Goal: Task Accomplishment & Management: Complete application form

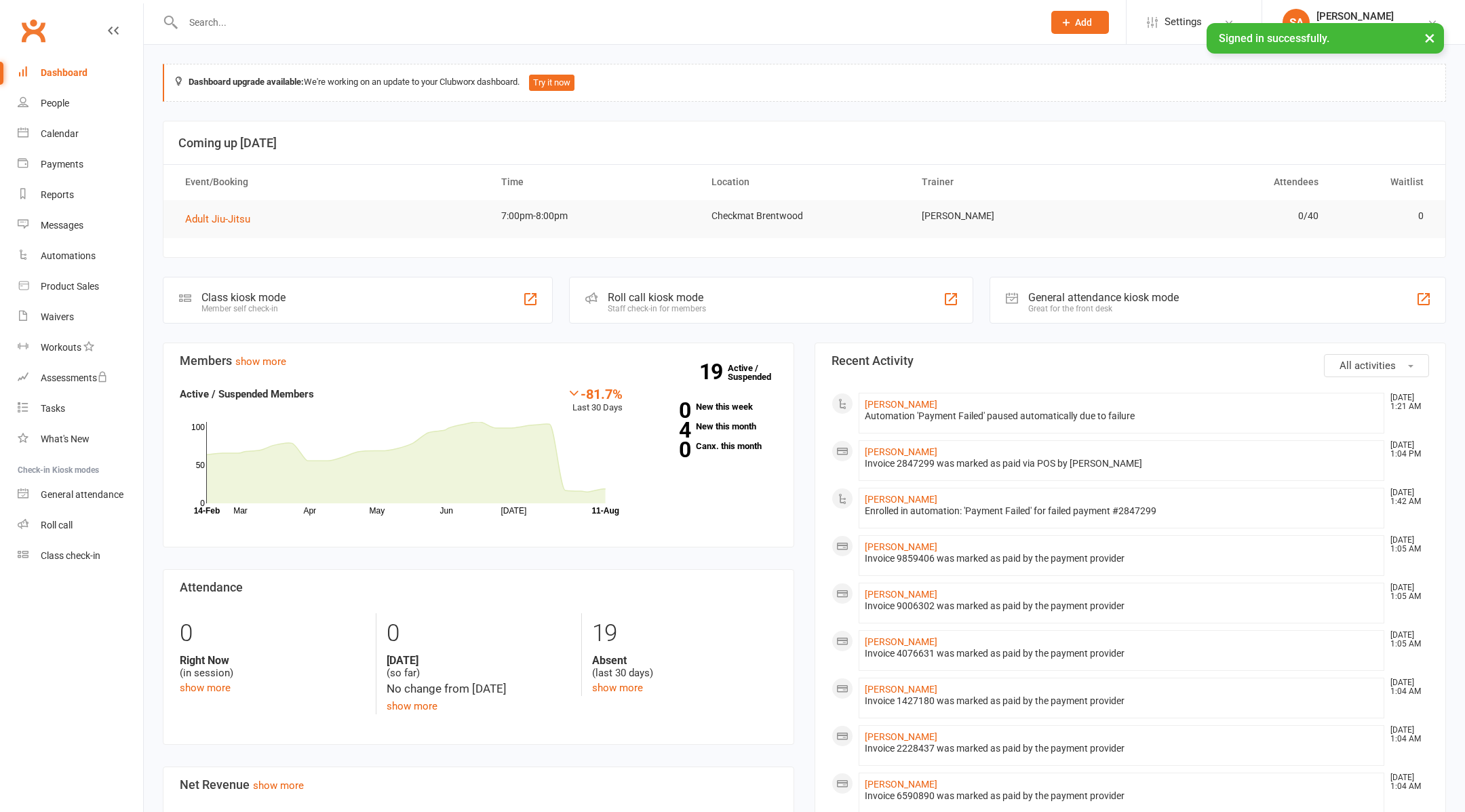
click at [358, 17] on input "text" at bounding box center [606, 22] width 854 height 19
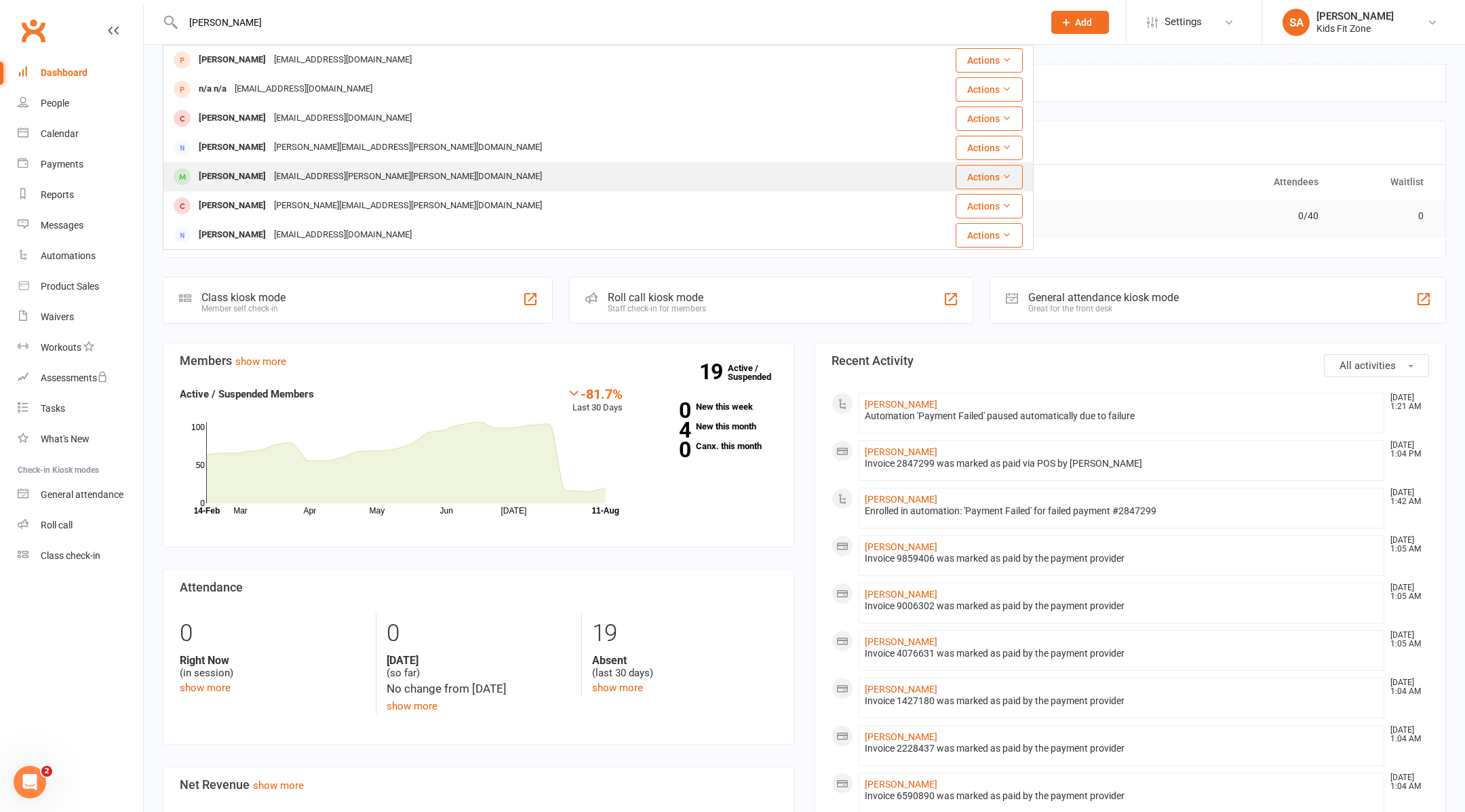
type input "[PERSON_NAME]"
click at [285, 176] on div "[EMAIL_ADDRESS][PERSON_NAME][PERSON_NAME][DOMAIN_NAME]" at bounding box center [408, 177] width 276 height 20
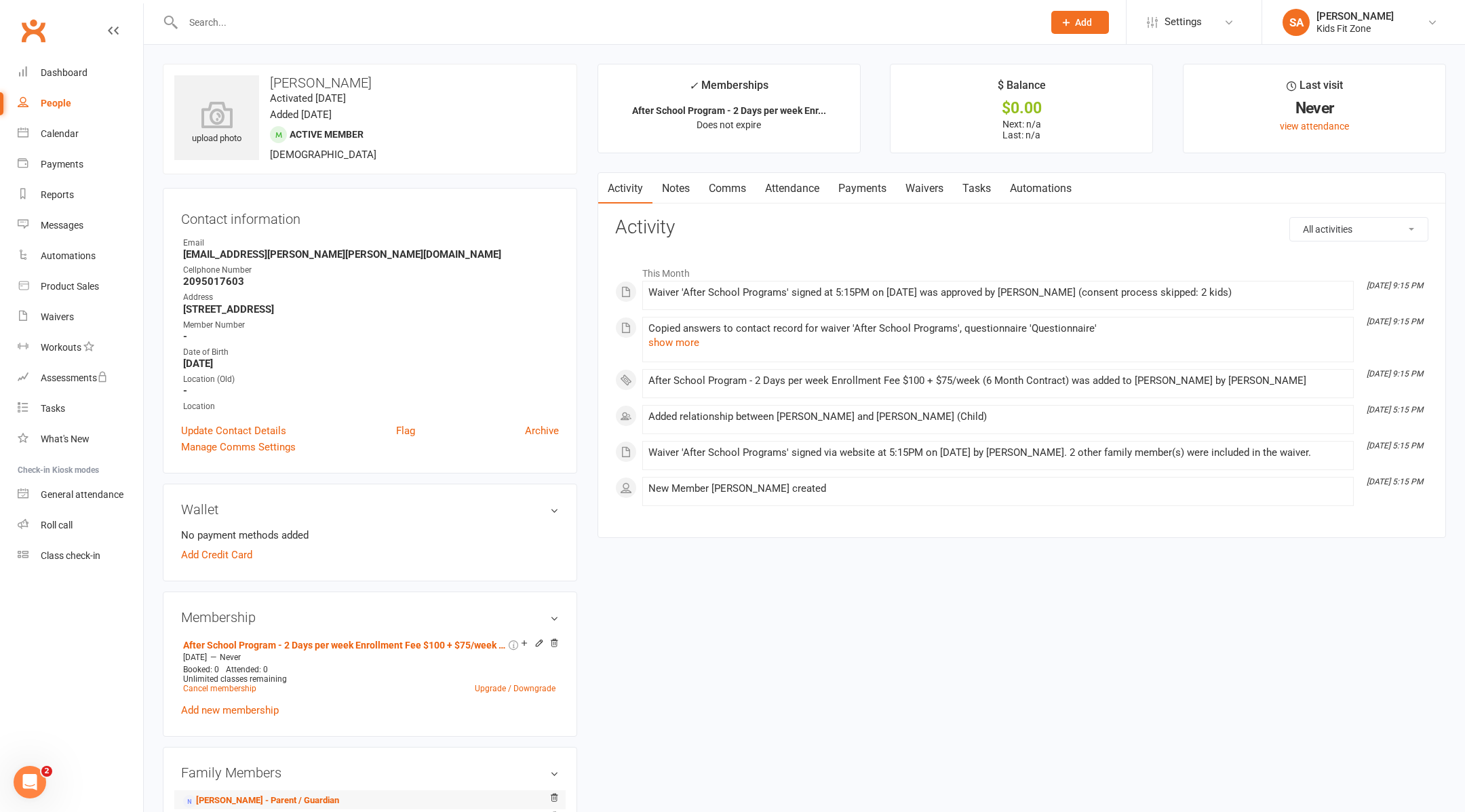
click at [298, 790] on li "[PERSON_NAME] - Parent / Guardian" at bounding box center [370, 800] width 378 height 19
click at [291, 797] on link "[PERSON_NAME] - Parent / Guardian" at bounding box center [261, 800] width 156 height 14
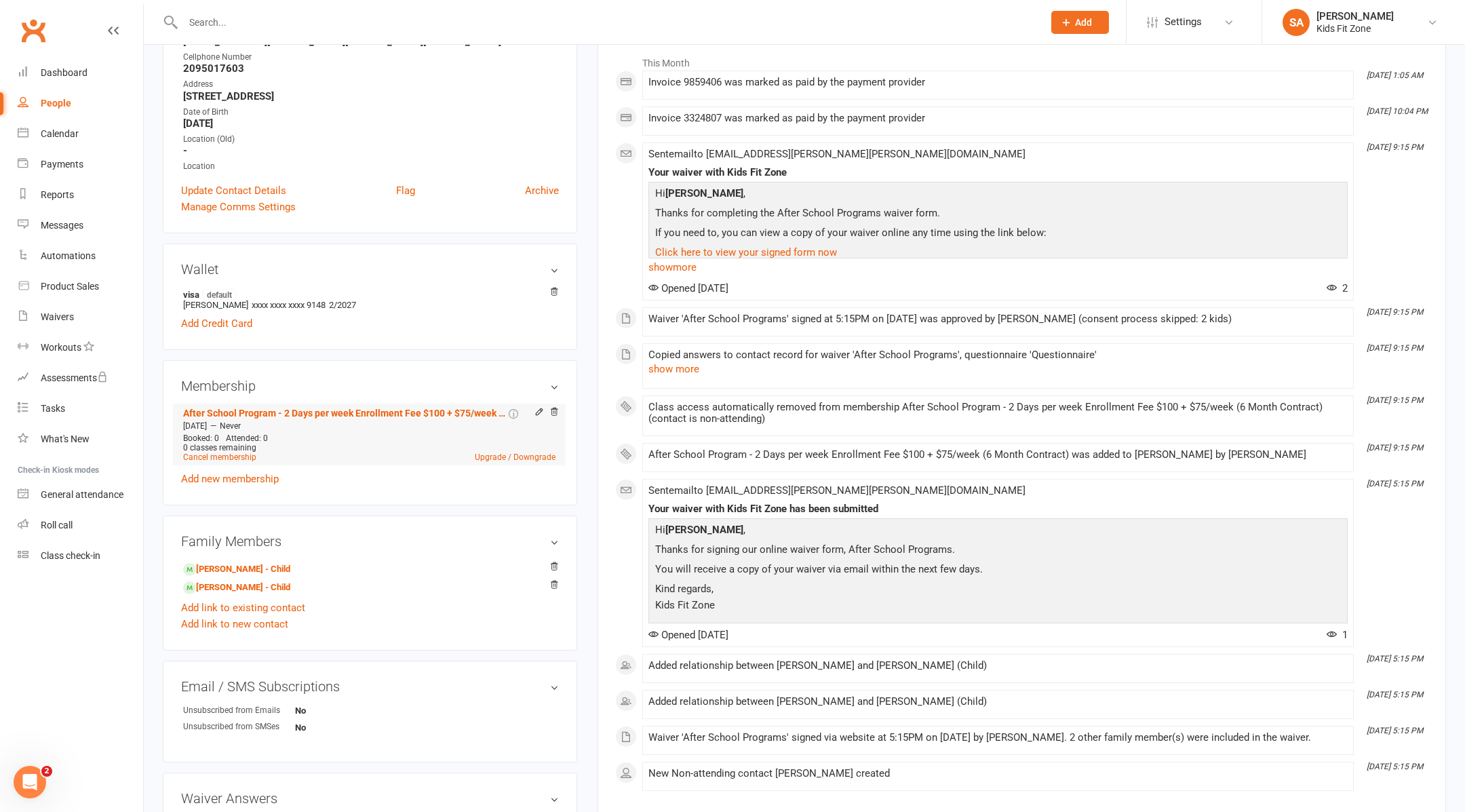
scroll to position [219, 0]
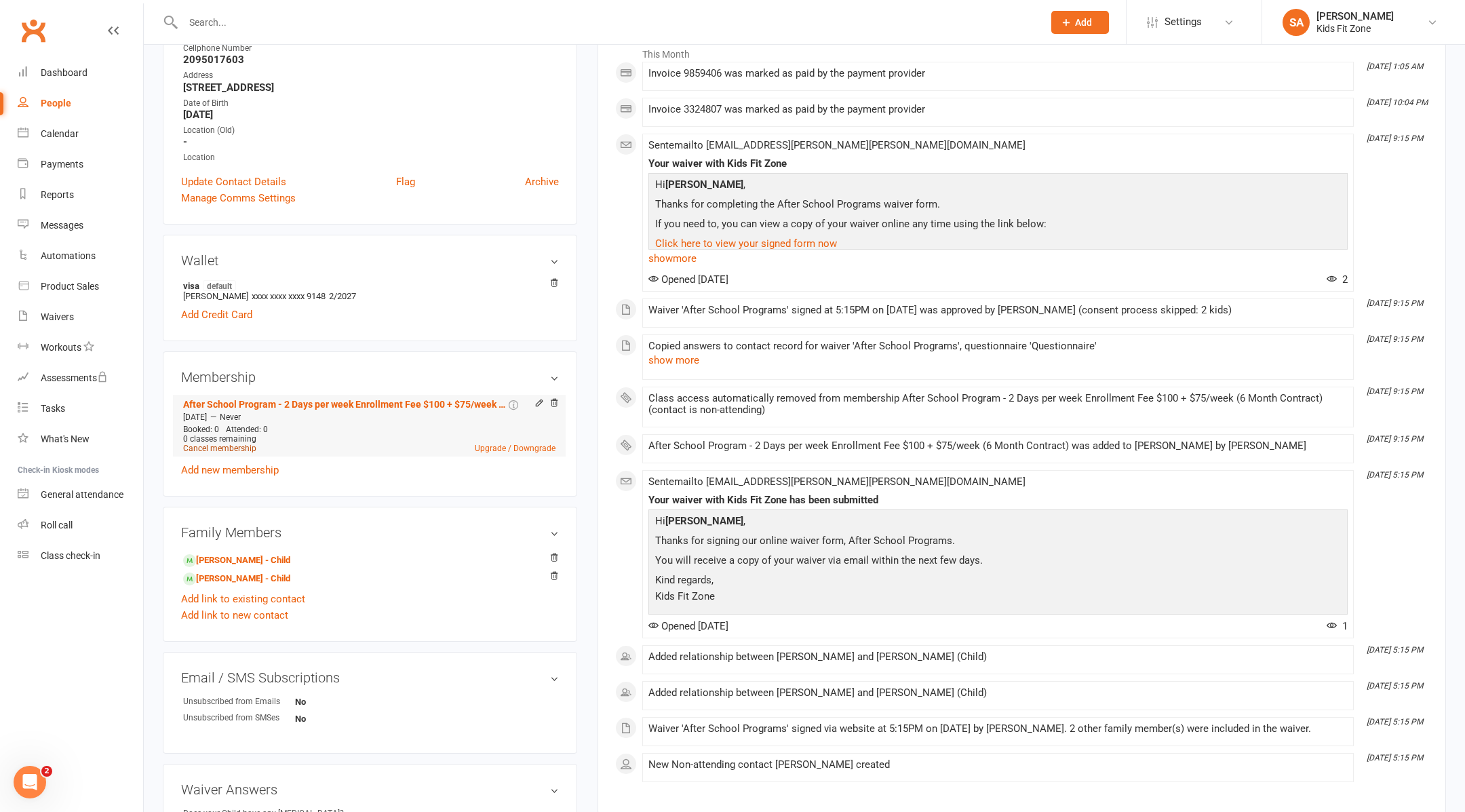
click at [235, 443] on link "Cancel membership" at bounding box center [220, 448] width 73 height 9
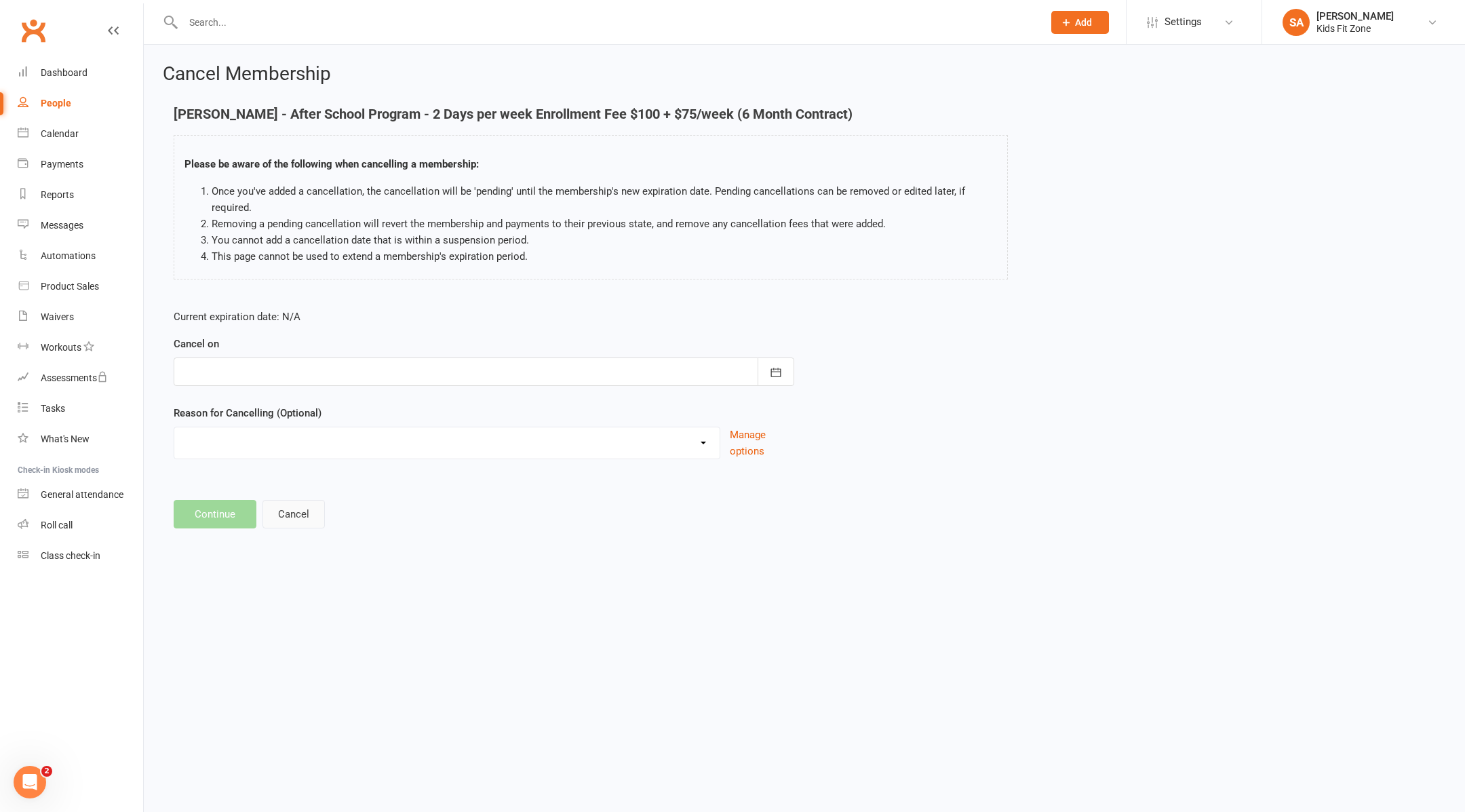
click at [299, 514] on button "Cancel" at bounding box center [293, 514] width 62 height 28
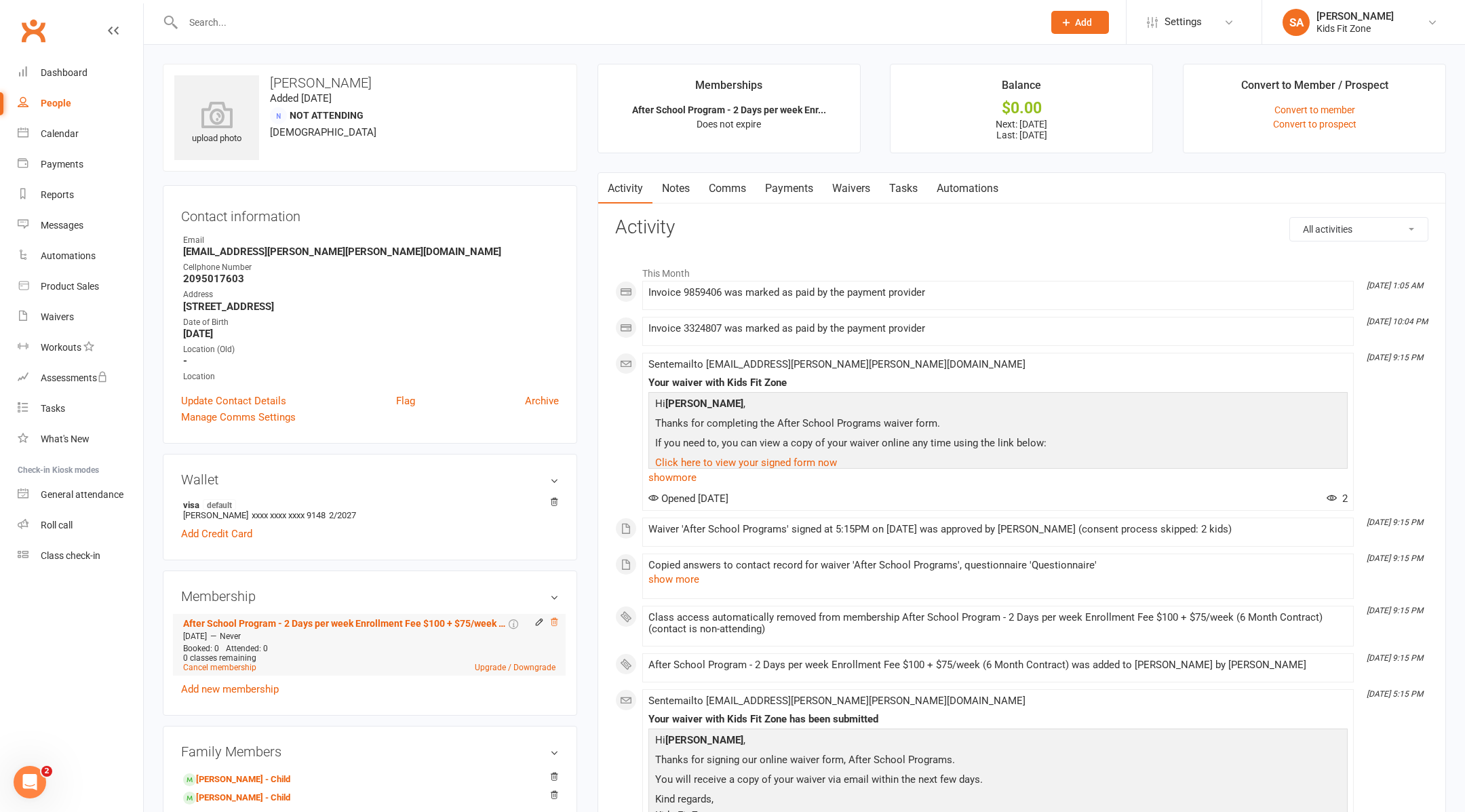
click at [555, 618] on icon at bounding box center [554, 621] width 7 height 7
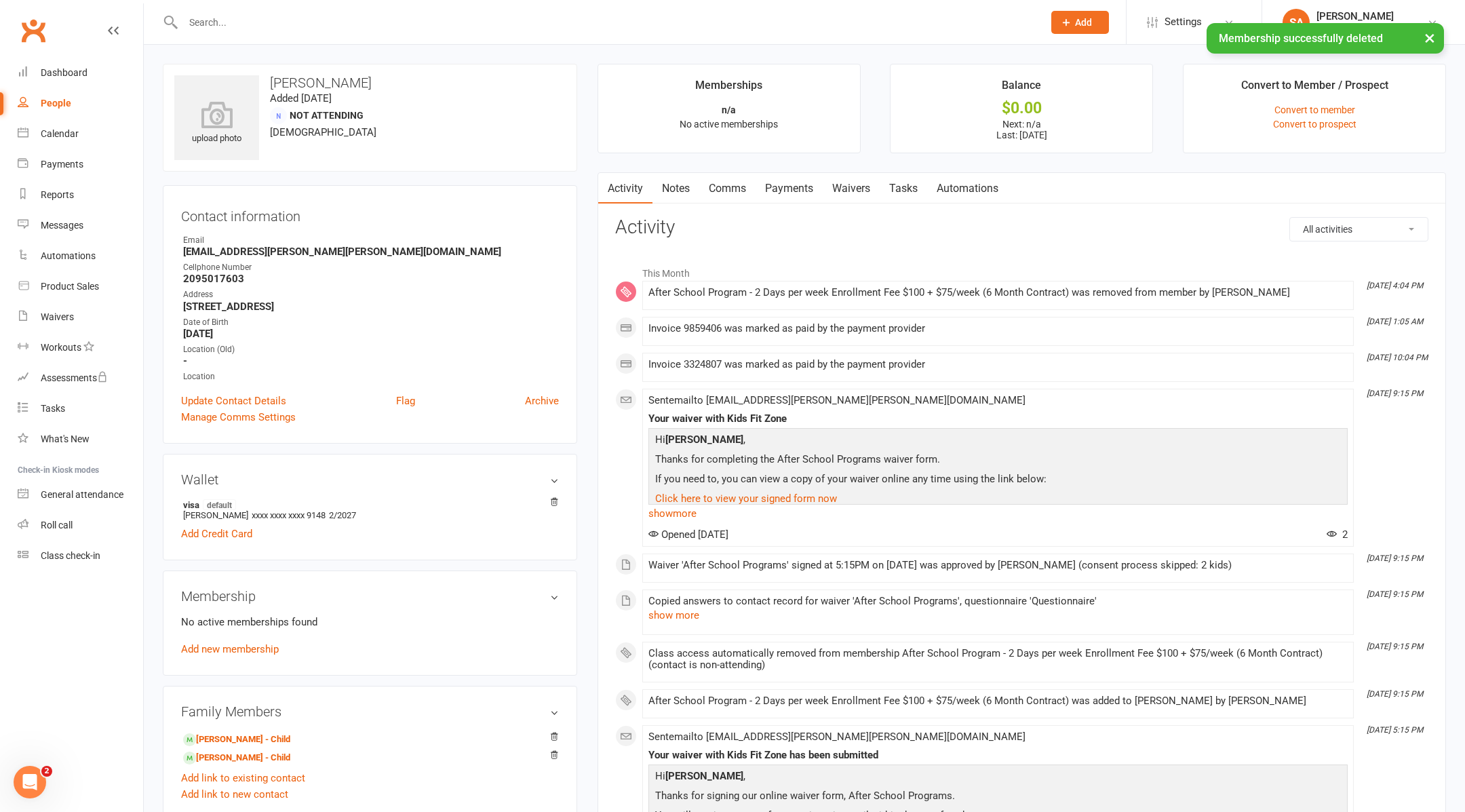
click at [791, 187] on link "Payments" at bounding box center [789, 189] width 67 height 32
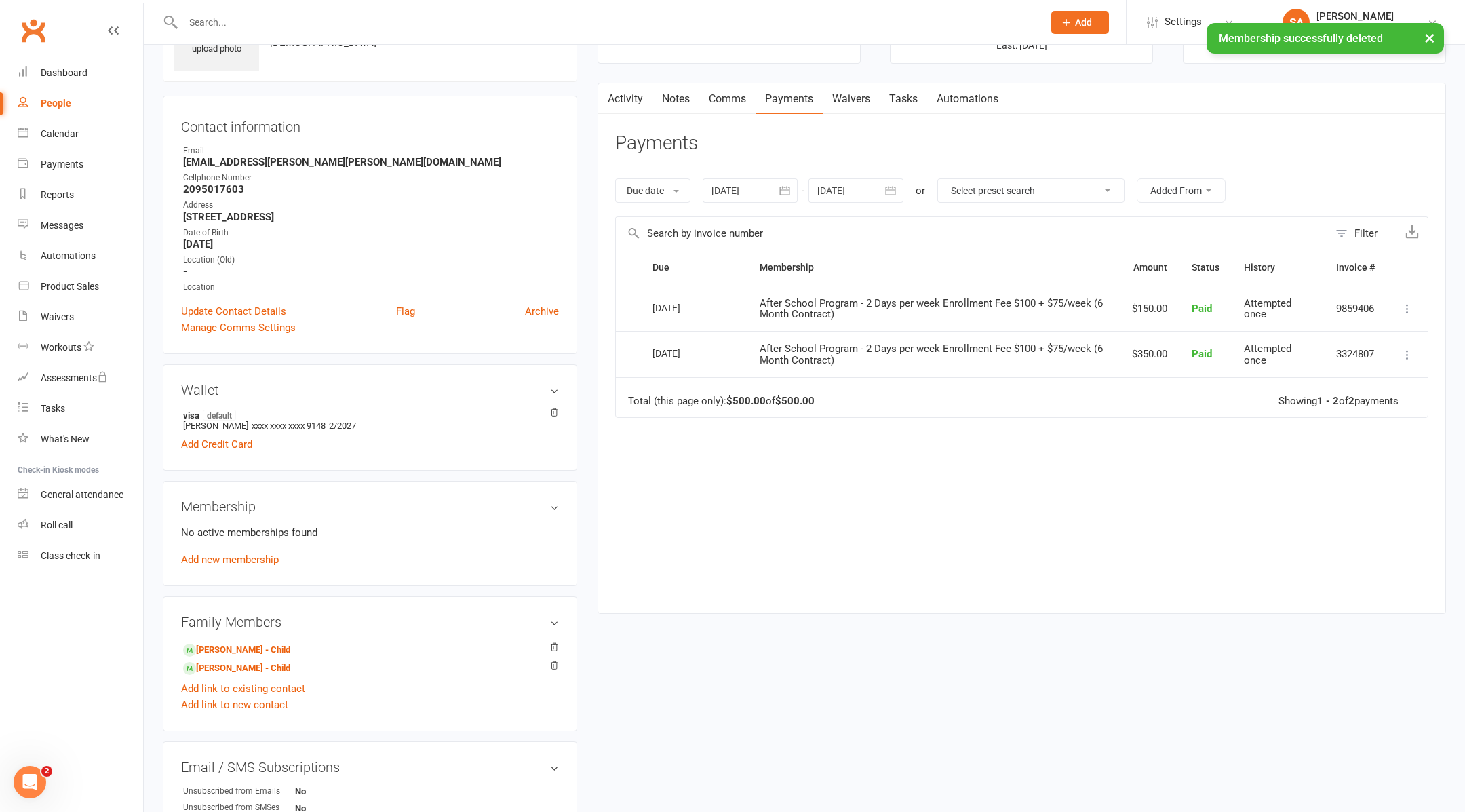
scroll to position [92, 0]
click at [243, 557] on link "Add new membership" at bounding box center [230, 557] width 97 height 12
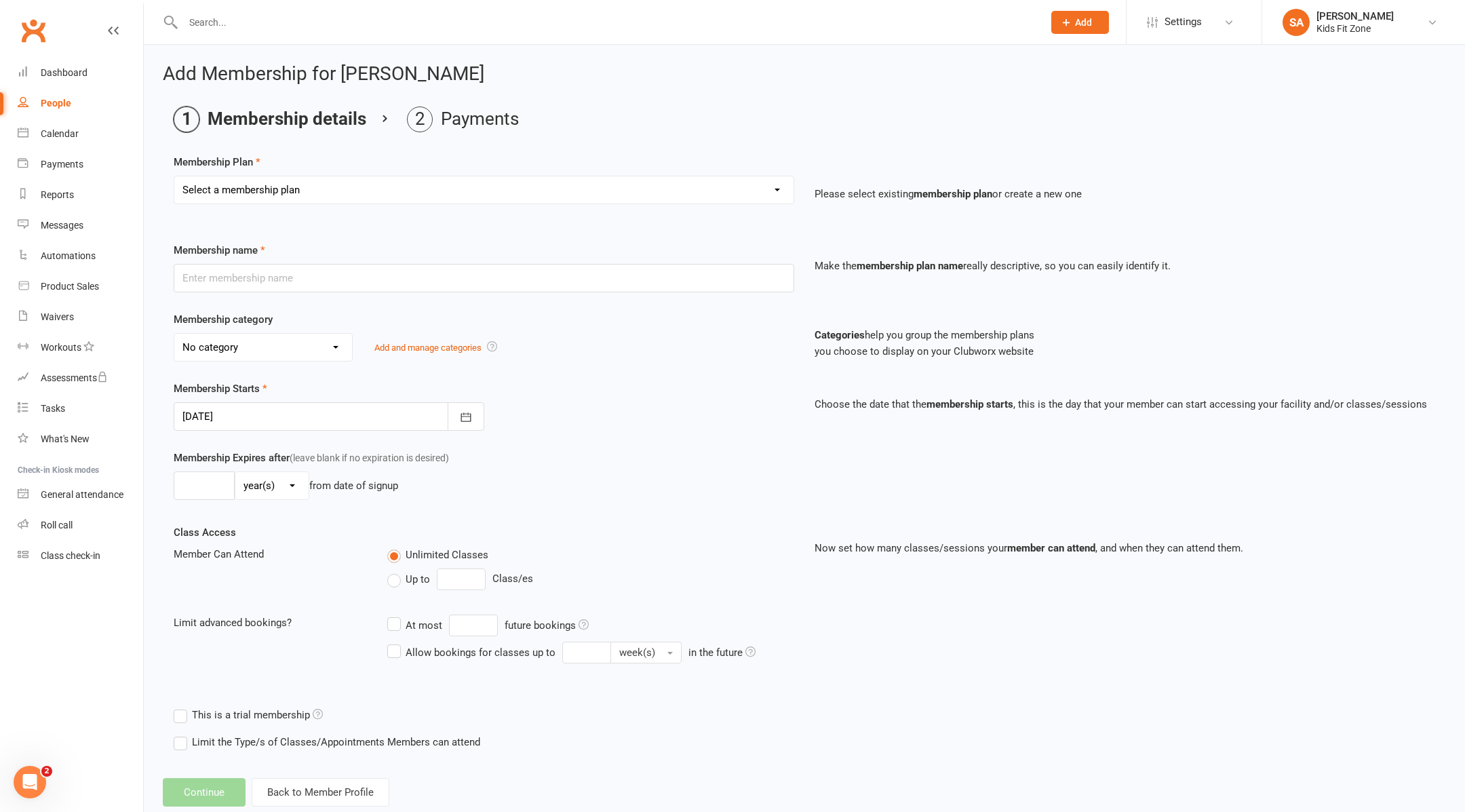
click at [531, 192] on select "Select a membership plan Create new Membership Plan School Break Camp - Hourly …" at bounding box center [484, 190] width 619 height 27
select select "2"
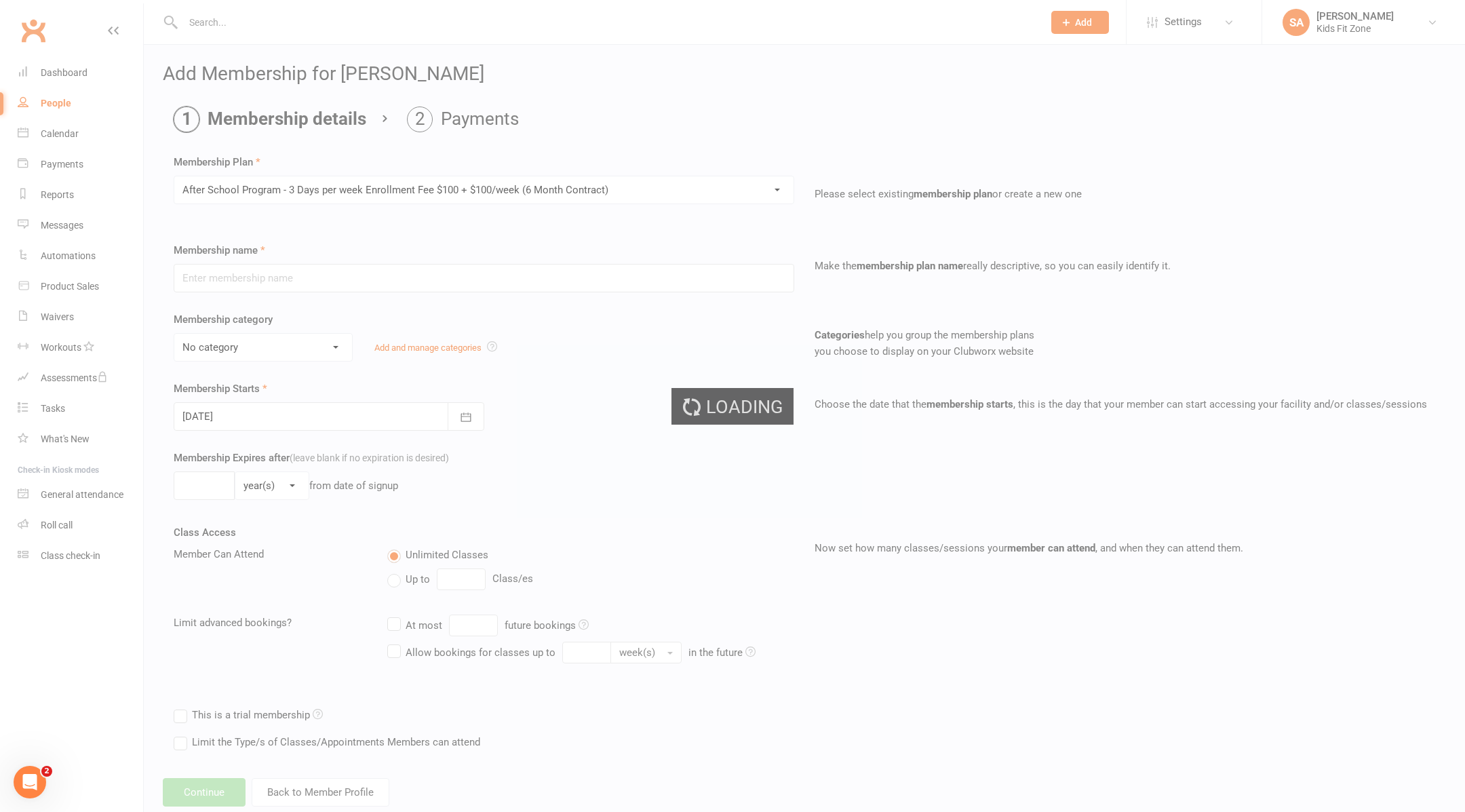
type input "After School Program - 3 Days per week Enrollment Fee $100 + $100/week (6 Month…"
select select "0"
type input "0"
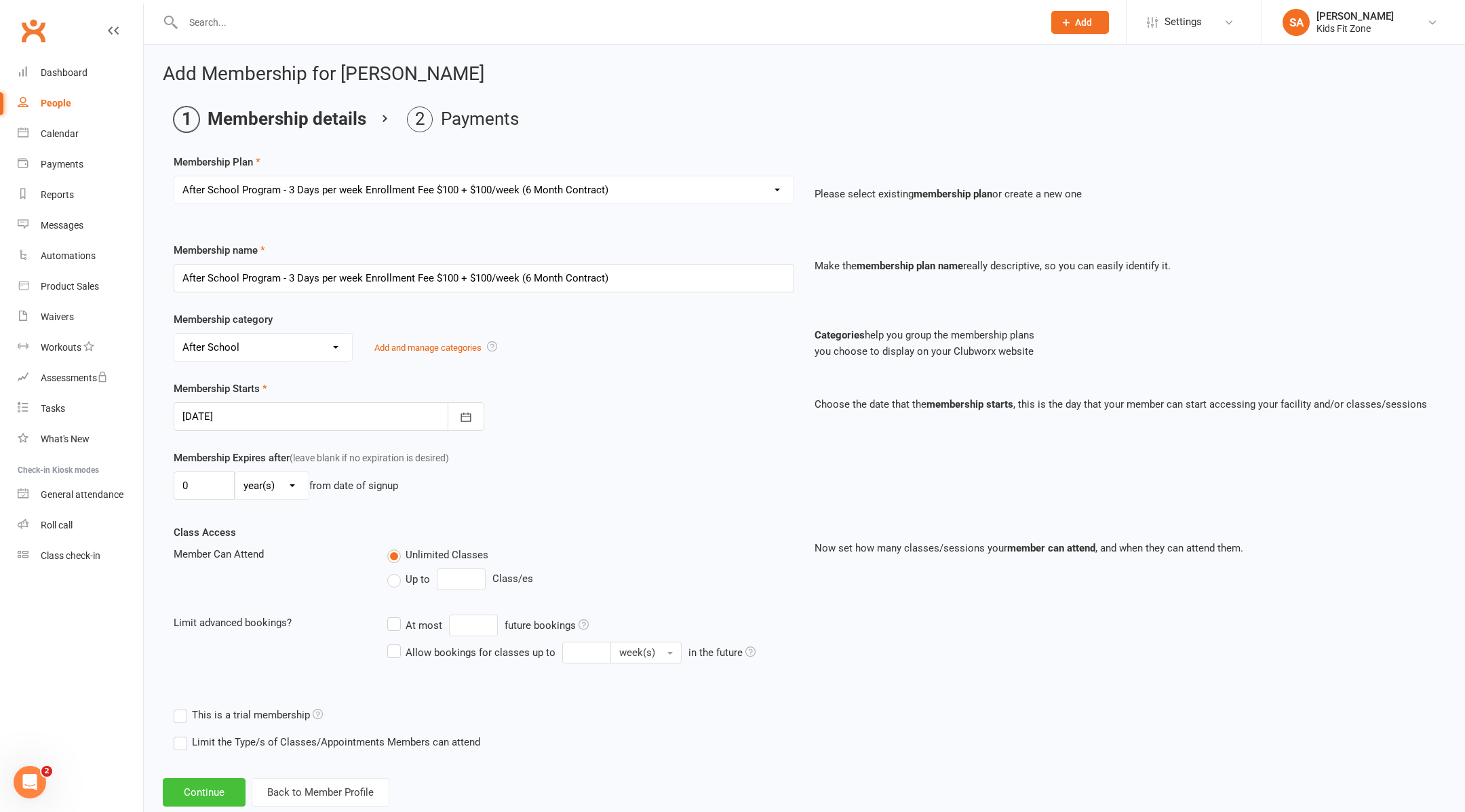
click at [201, 788] on button "Continue" at bounding box center [204, 792] width 82 height 28
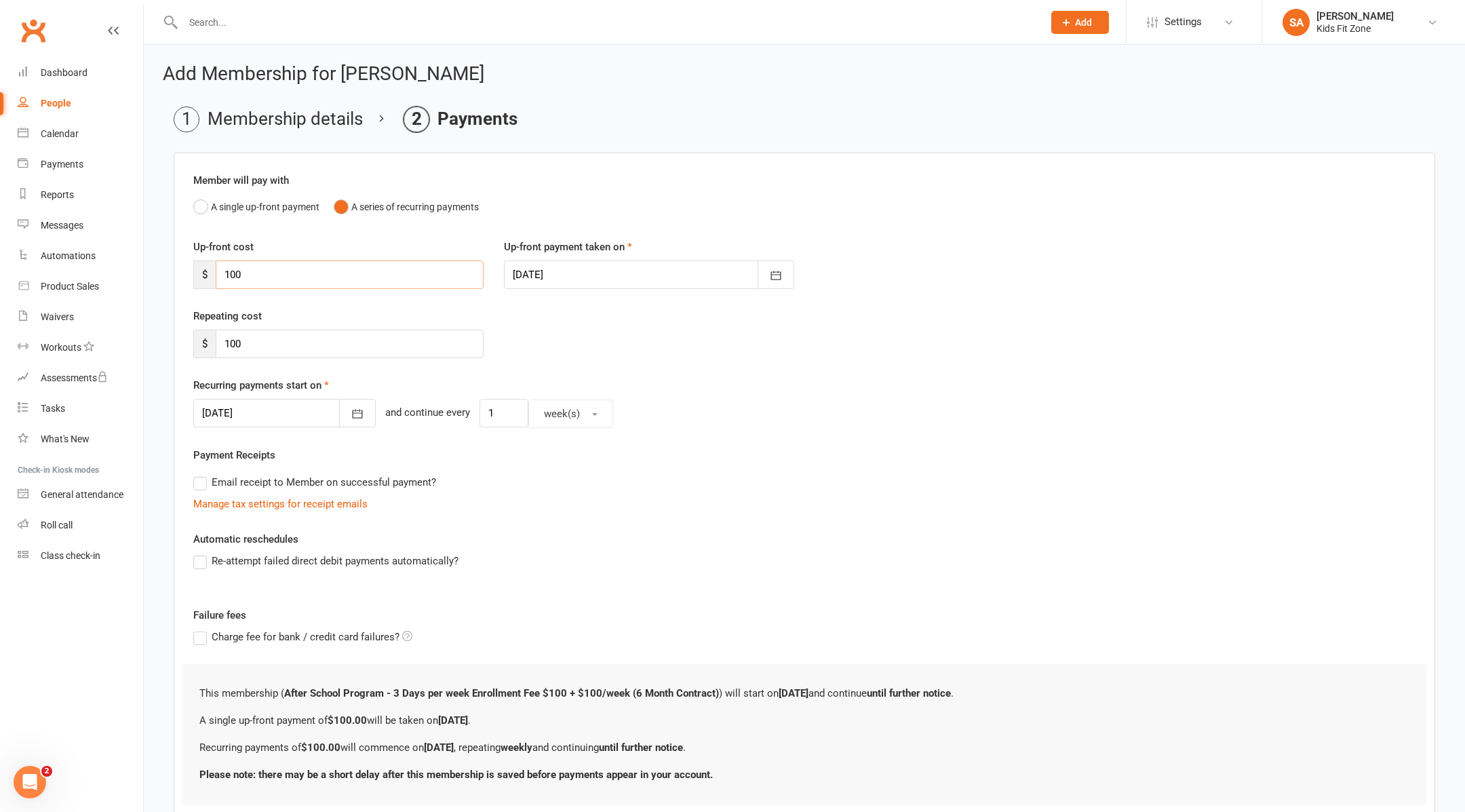
drag, startPoint x: 295, startPoint y: 277, endPoint x: 195, endPoint y: 277, distance: 100.0
click at [195, 277] on div "$ 100" at bounding box center [338, 275] width 290 height 28
type input "50"
drag, startPoint x: 293, startPoint y: 339, endPoint x: 209, endPoint y: 339, distance: 84.0
click at [209, 339] on div "$ 100" at bounding box center [338, 344] width 290 height 28
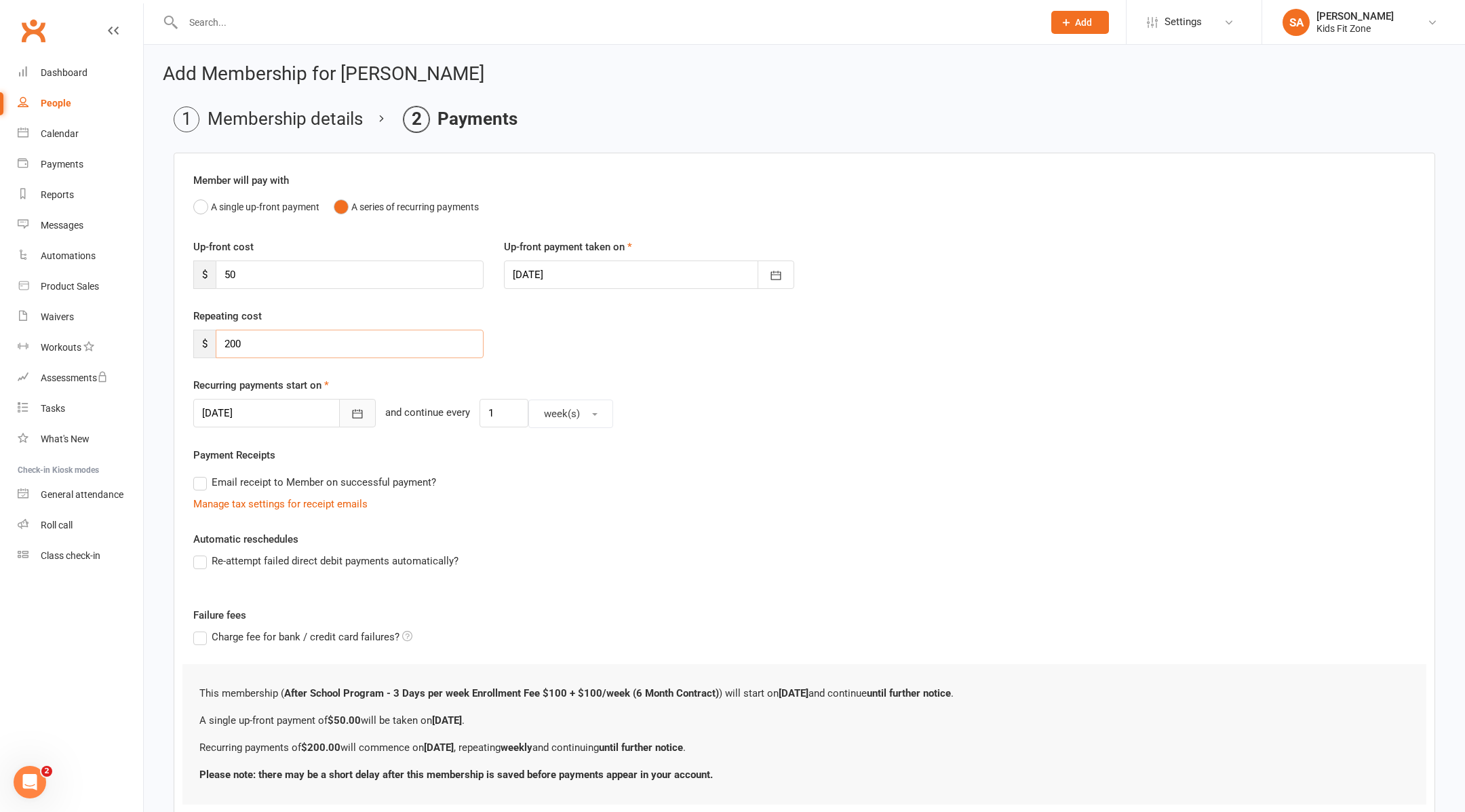
type input "200"
click at [350, 409] on icon "button" at bounding box center [357, 413] width 13 height 13
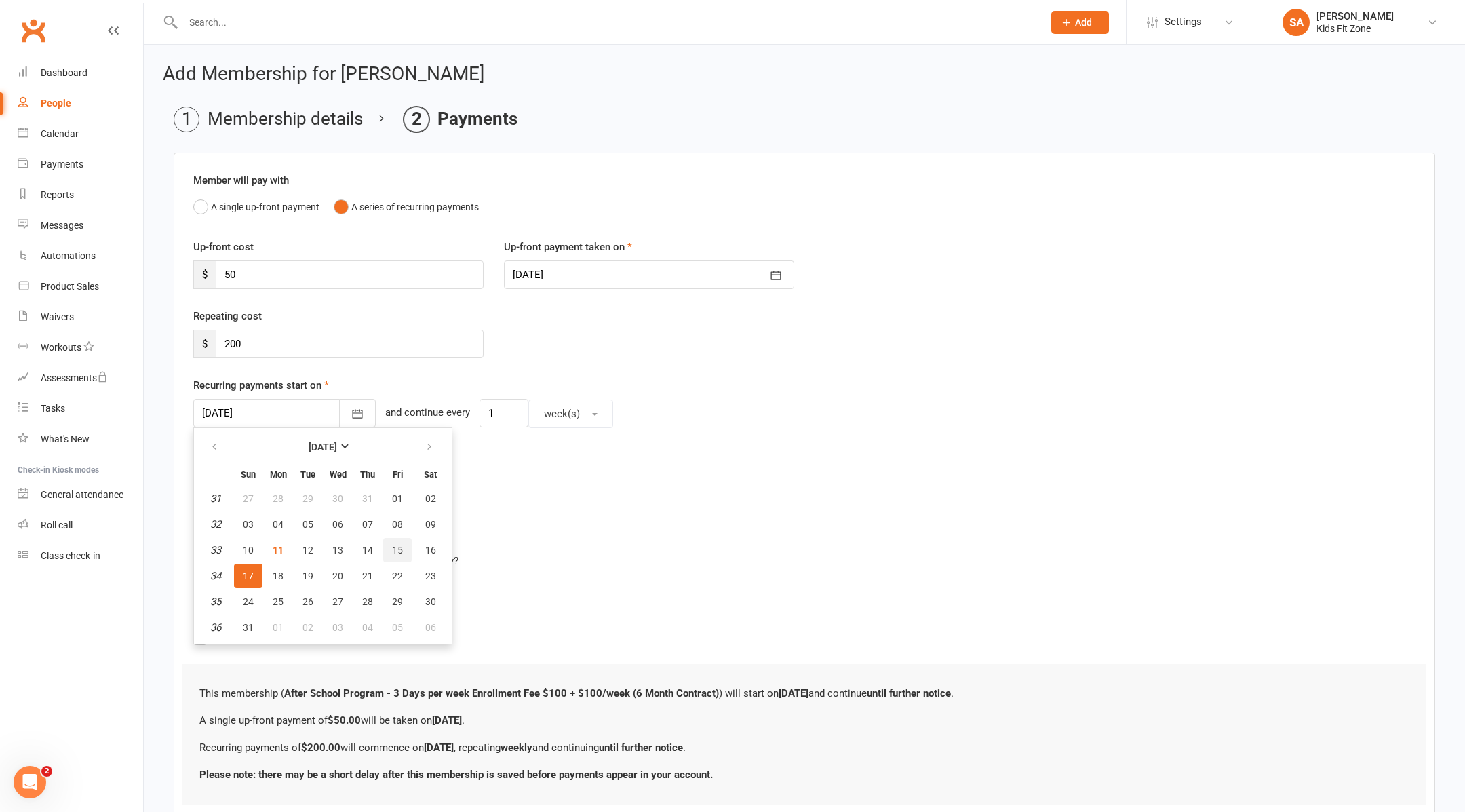
click at [392, 546] on span "15" at bounding box center [397, 550] width 11 height 11
type input "[DATE]"
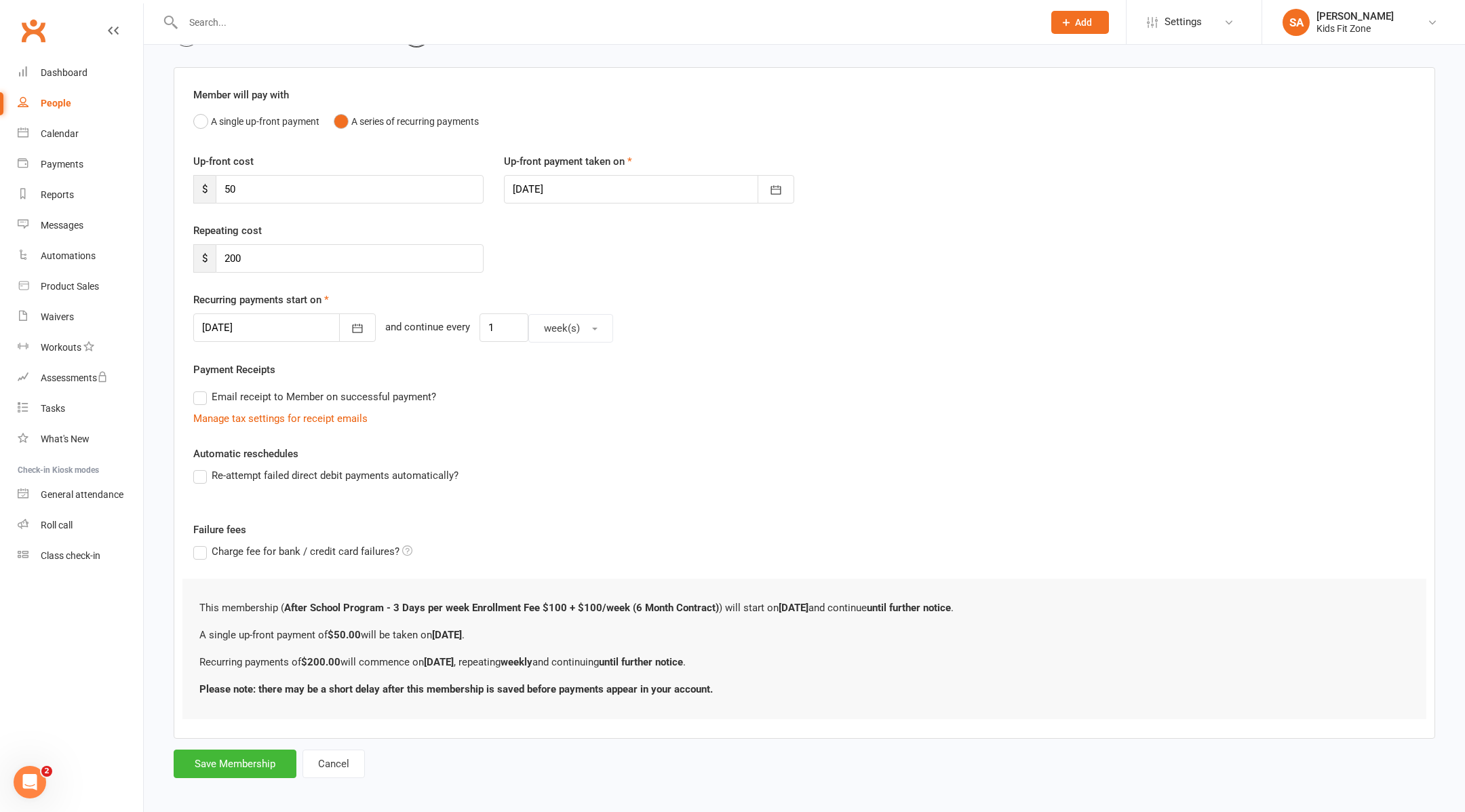
scroll to position [89, 0]
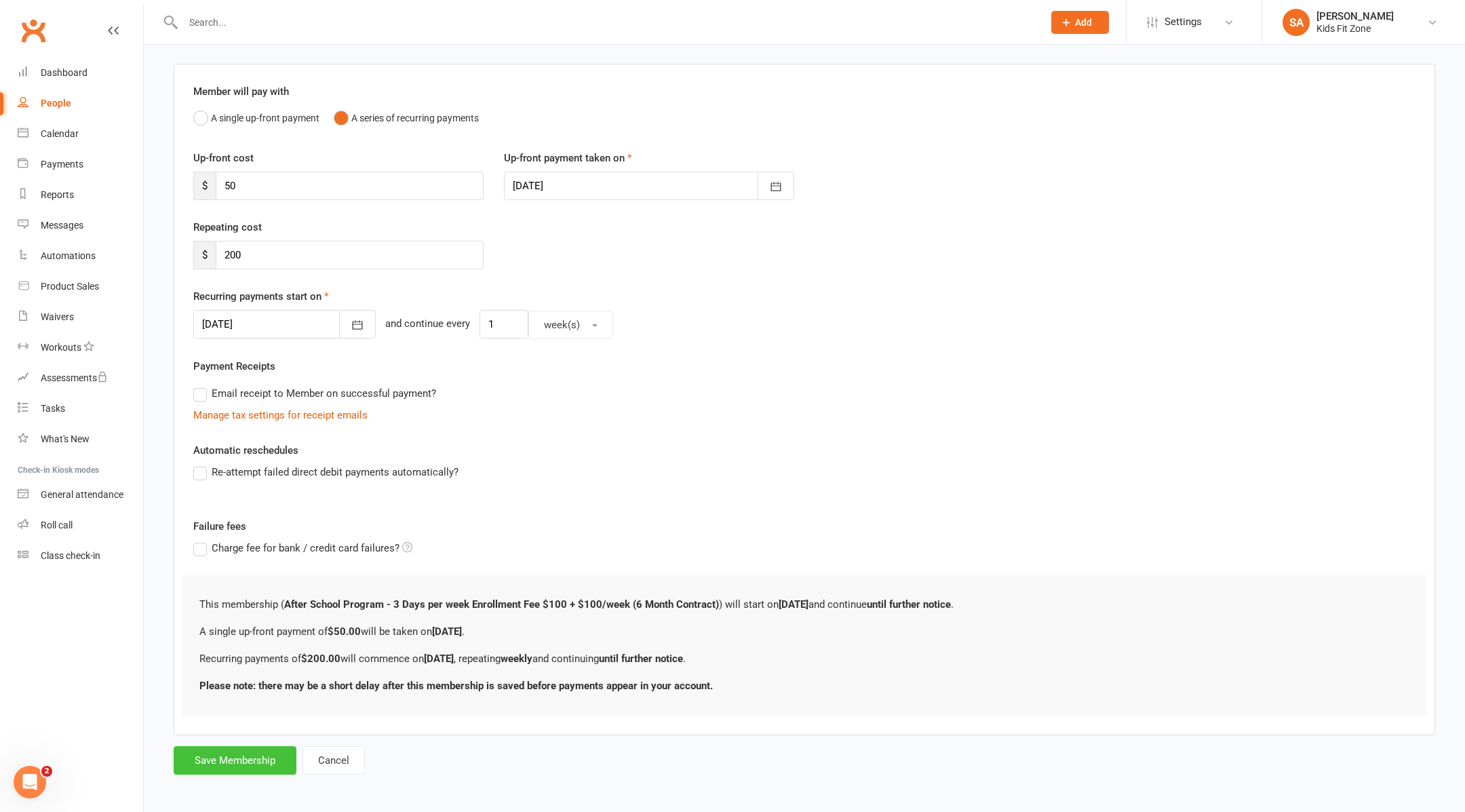
click at [251, 747] on button "Save Membership" at bounding box center [235, 760] width 123 height 28
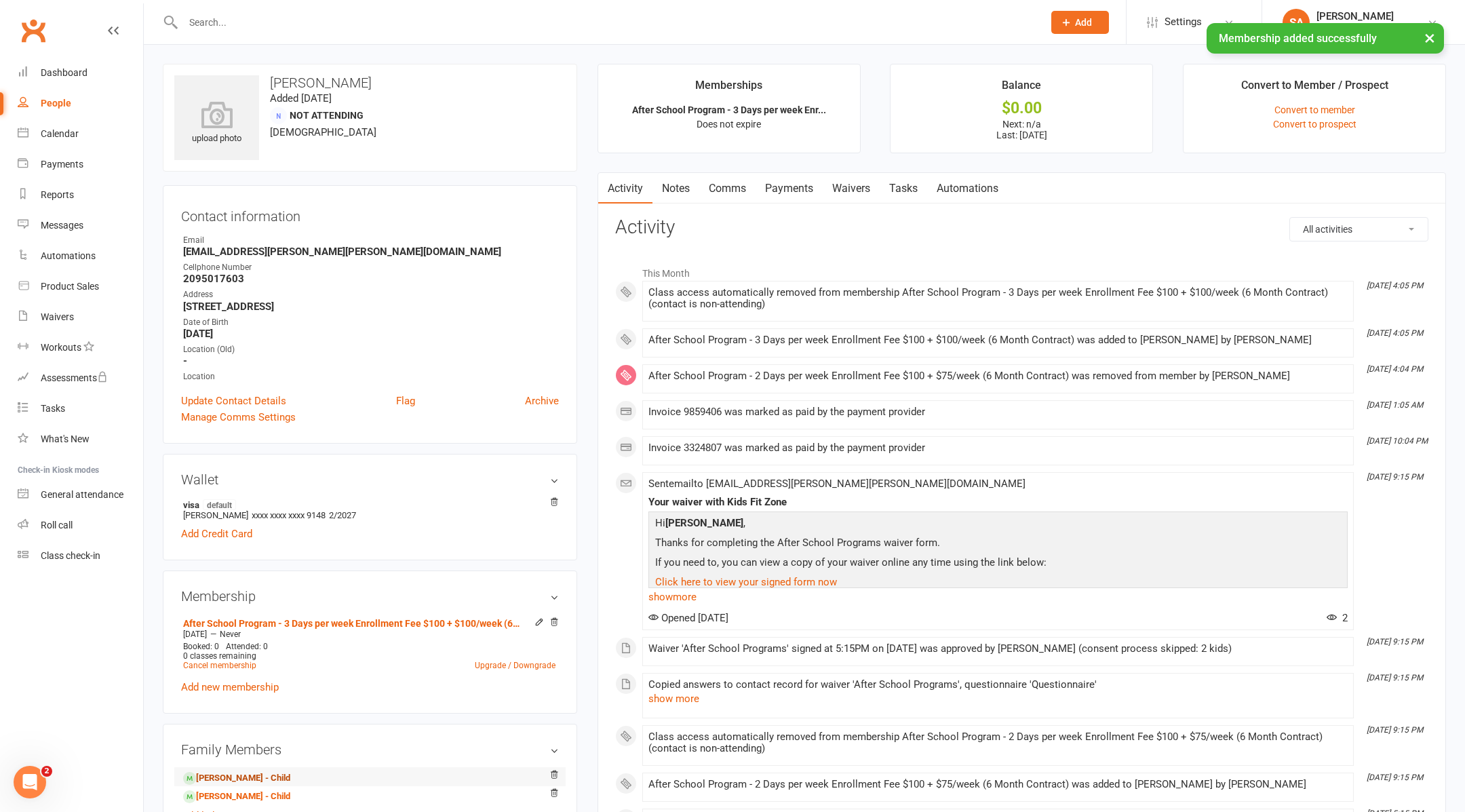
click at [216, 780] on link "[PERSON_NAME] - Child" at bounding box center [236, 778] width 107 height 14
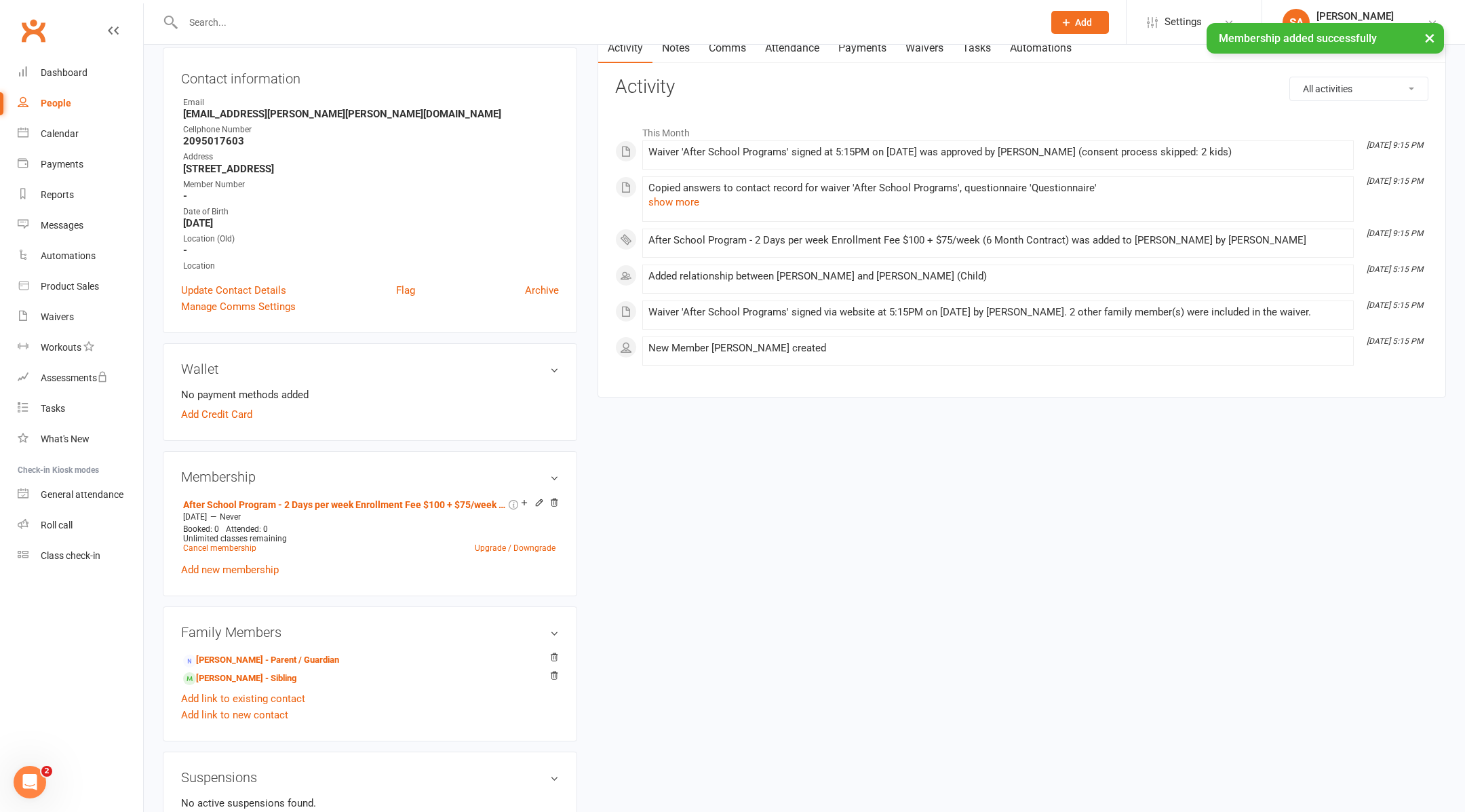
scroll to position [144, 0]
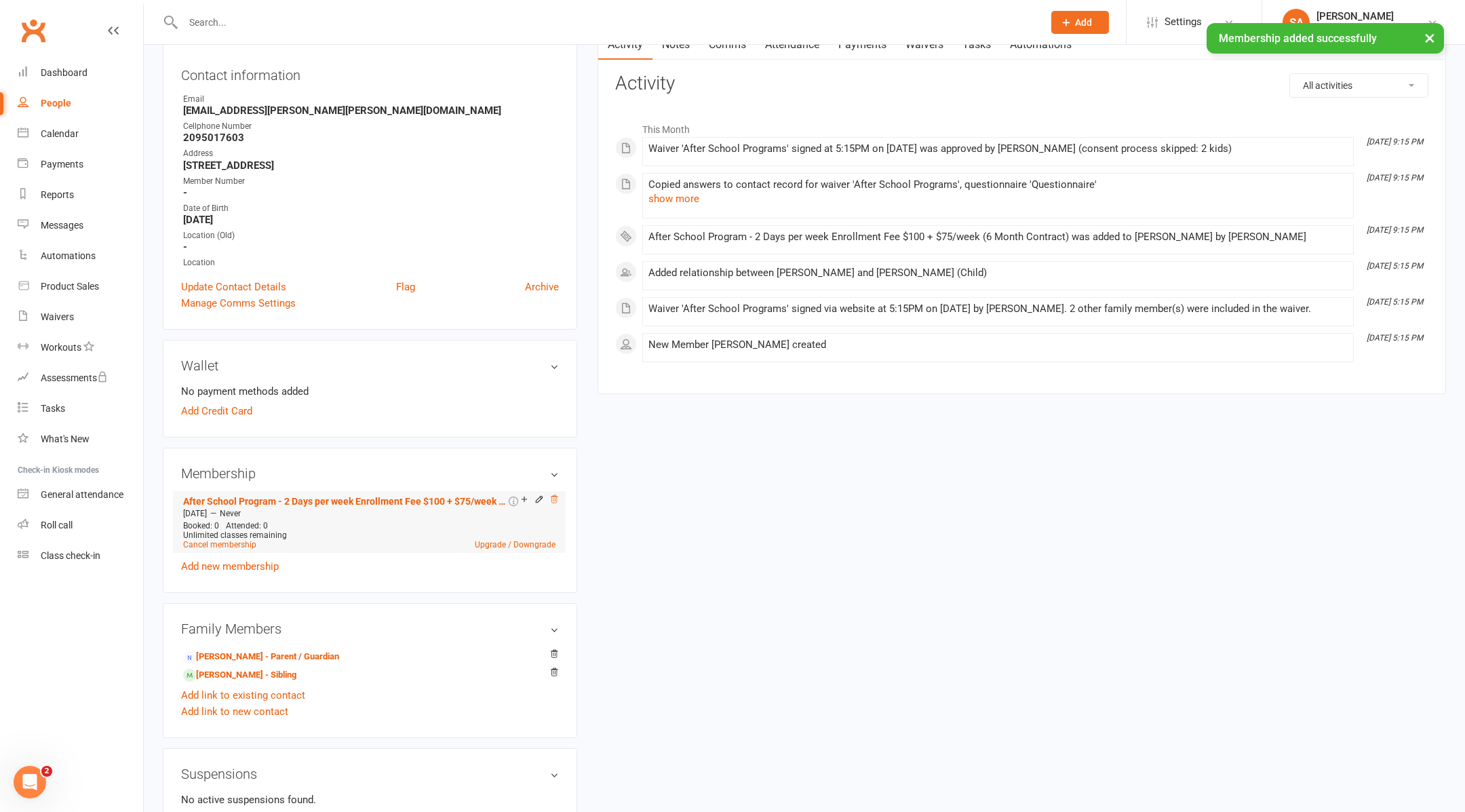
click at [556, 494] on icon at bounding box center [553, 498] width 9 height 9
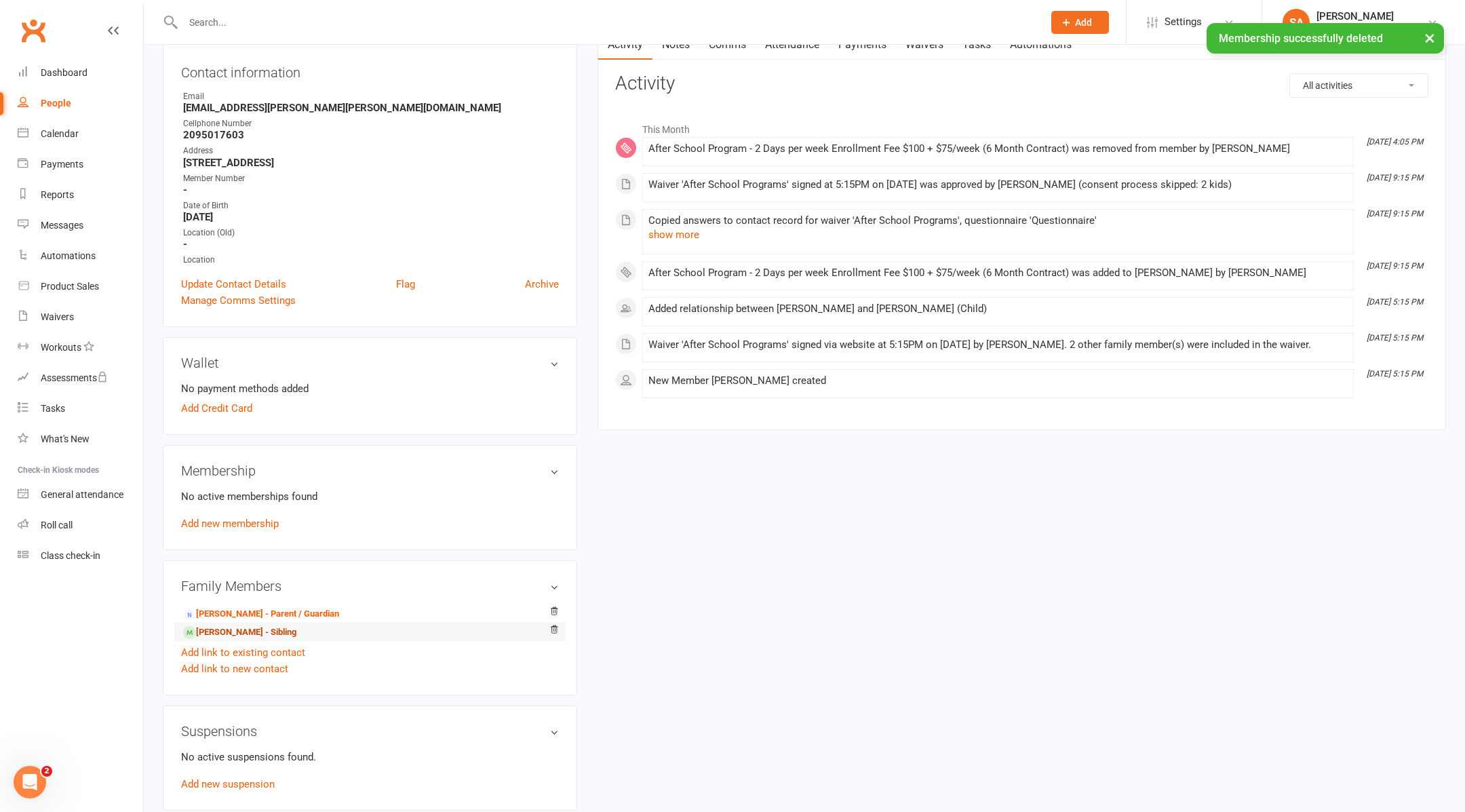
click at [245, 629] on link "[PERSON_NAME] - Sibling" at bounding box center [240, 632] width 113 height 14
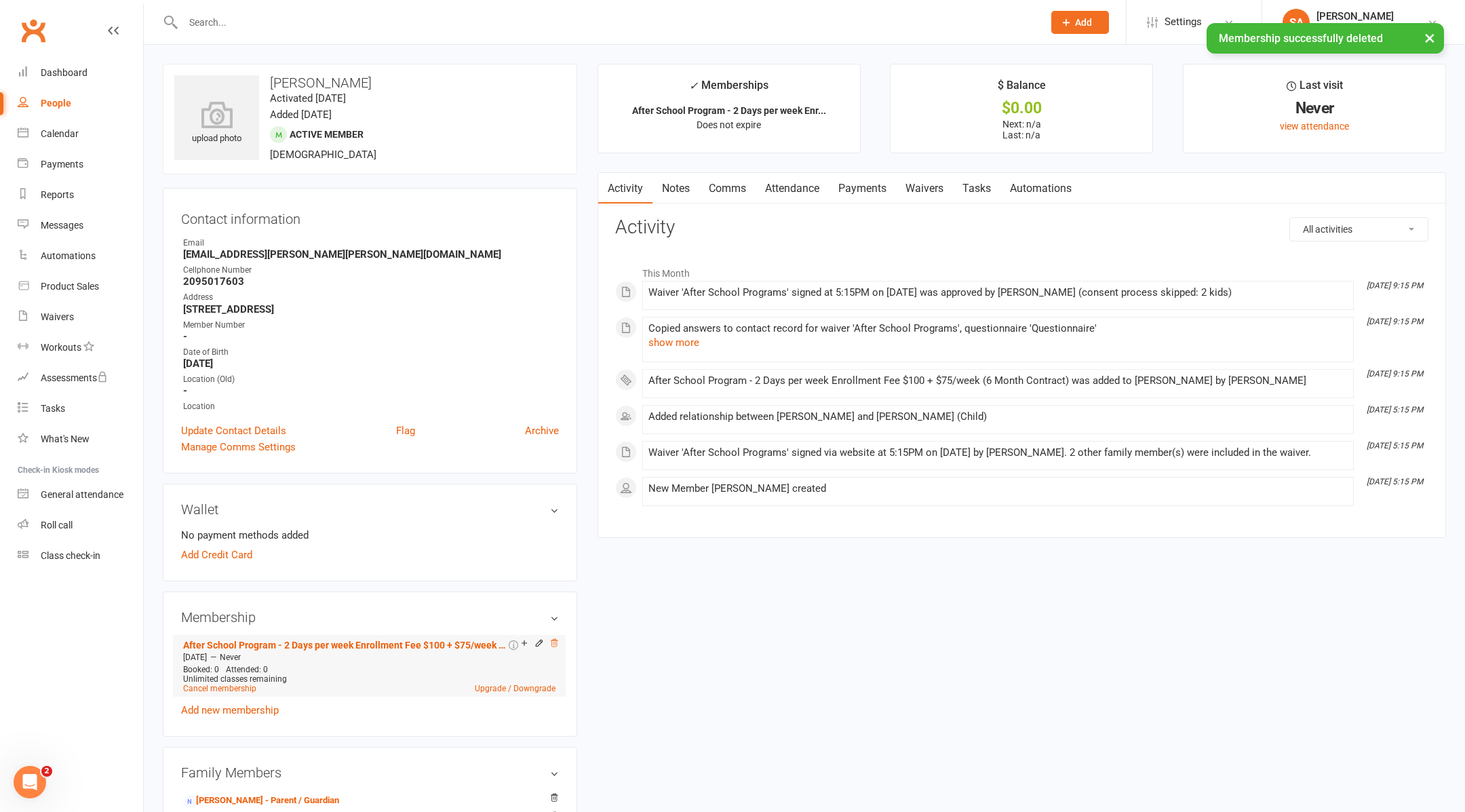
click at [556, 641] on icon at bounding box center [553, 642] width 9 height 9
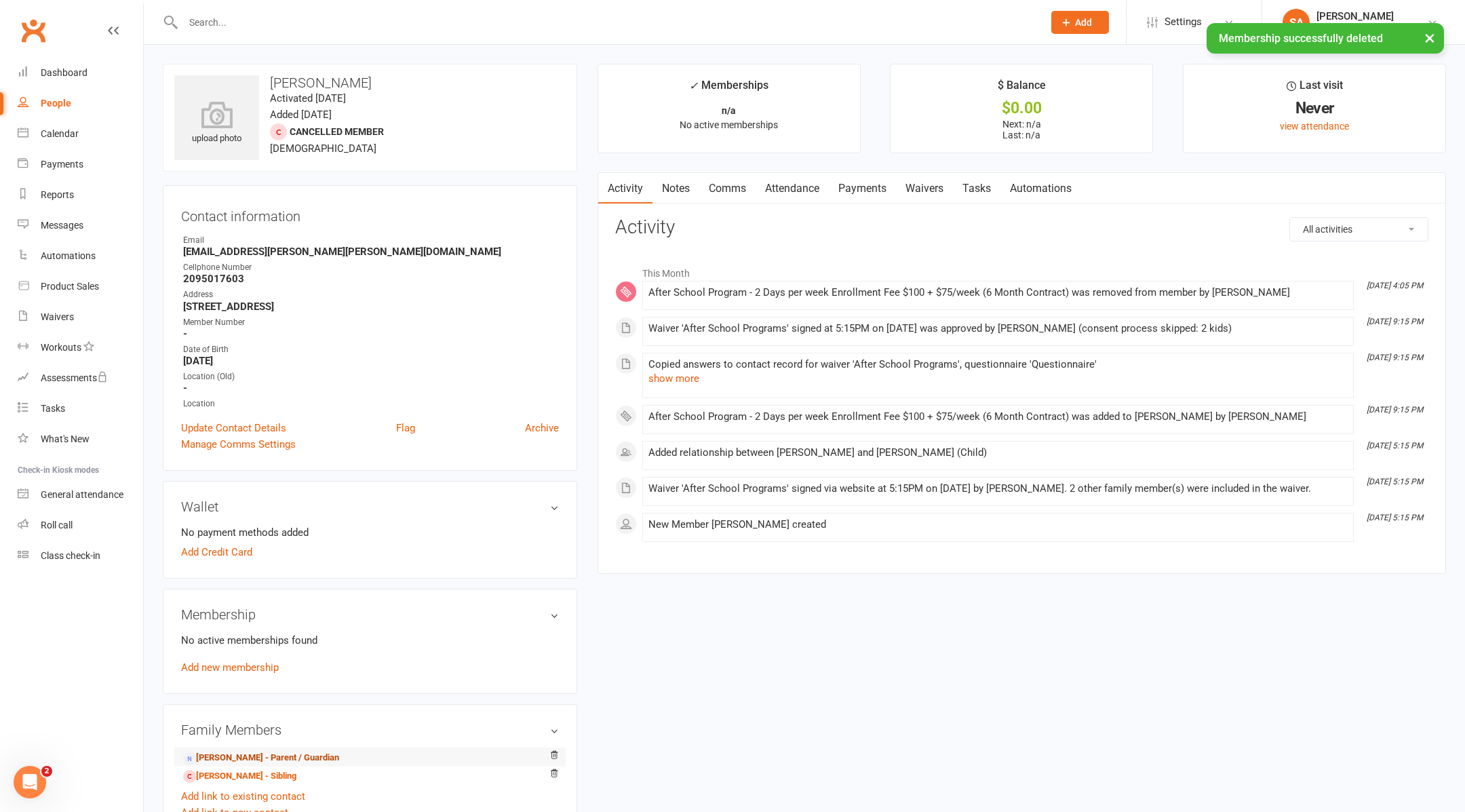
click at [222, 750] on link "[PERSON_NAME] - Parent / Guardian" at bounding box center [261, 757] width 156 height 14
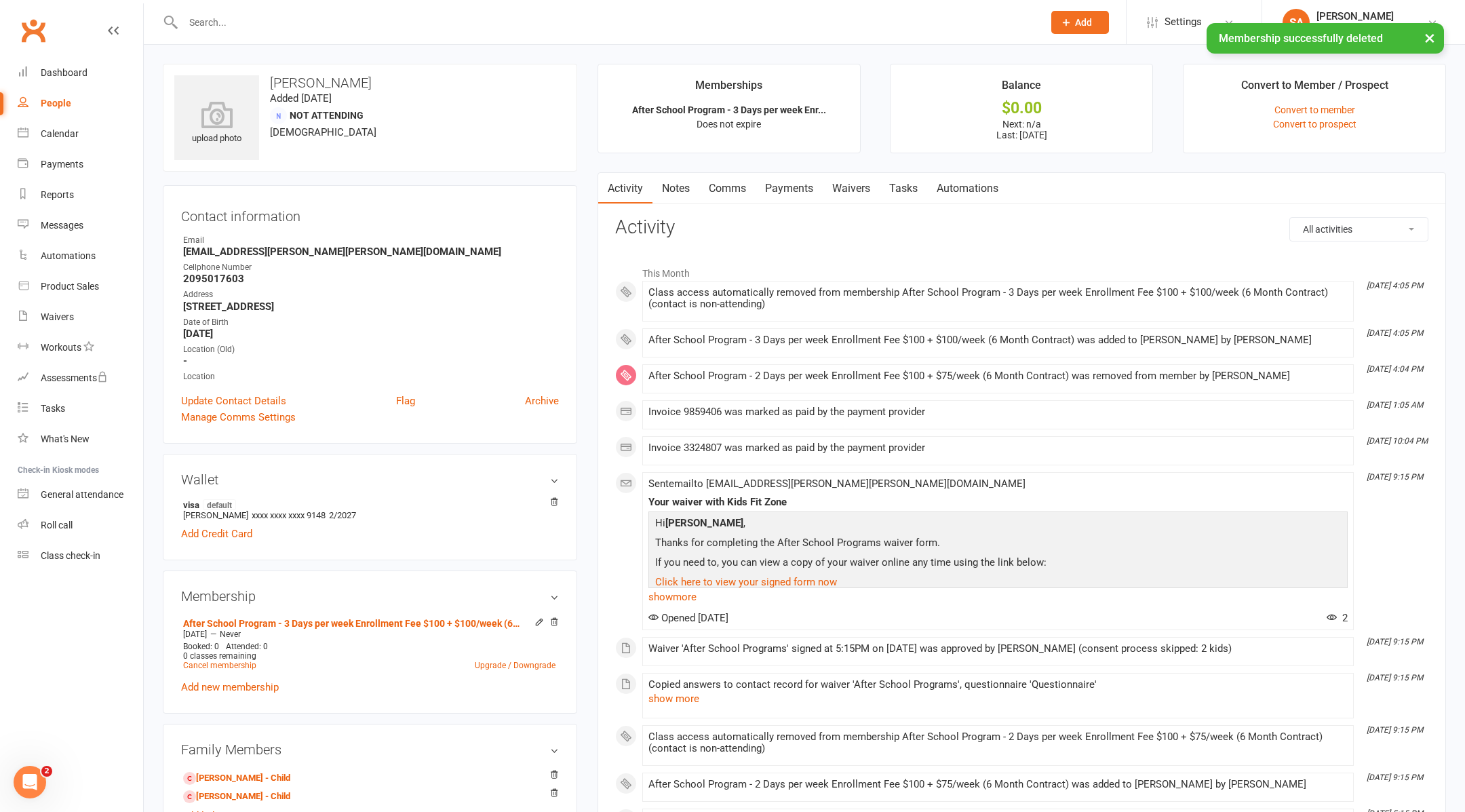
click at [789, 184] on link "Payments" at bounding box center [789, 189] width 67 height 32
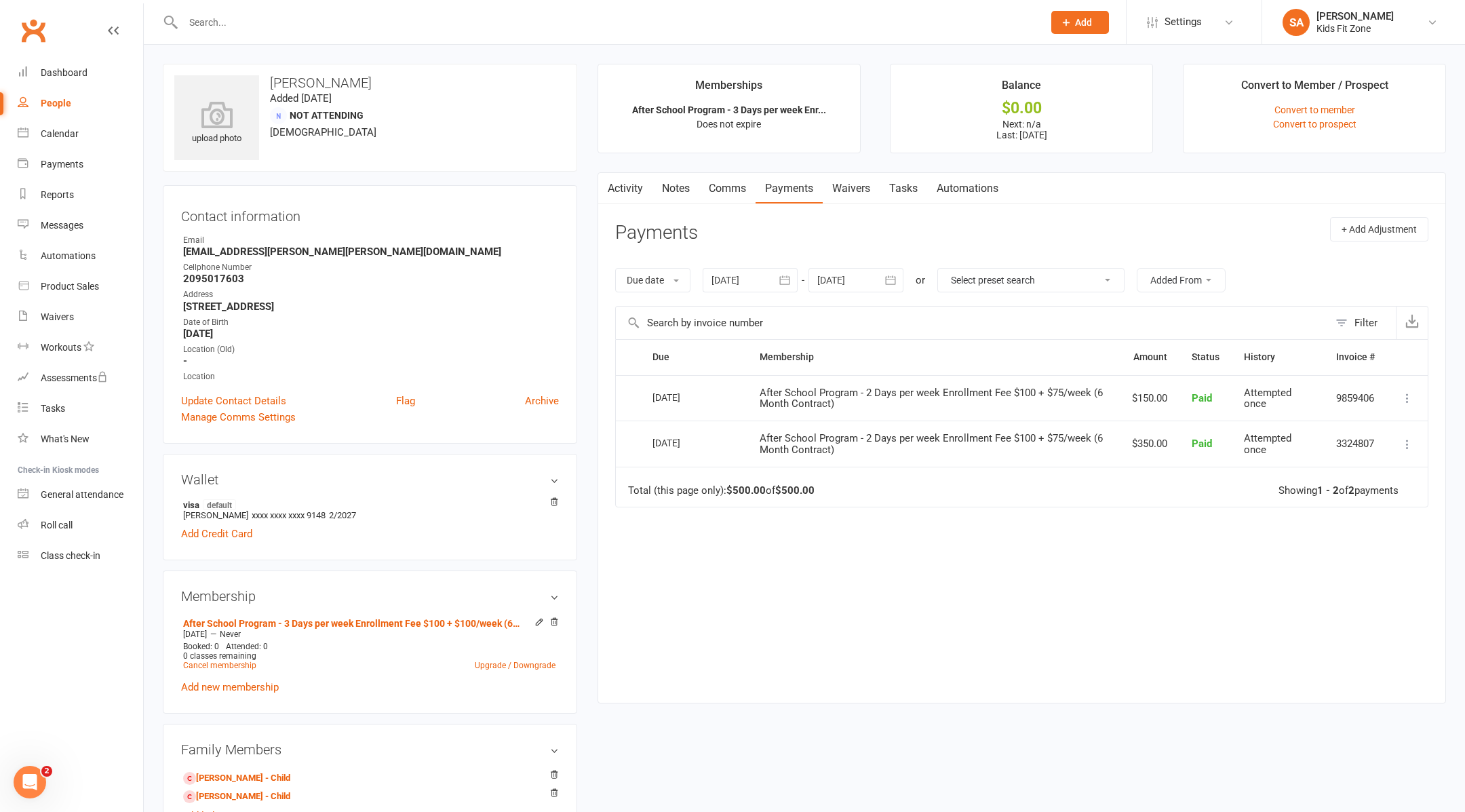
click at [513, 25] on input "text" at bounding box center [606, 22] width 854 height 19
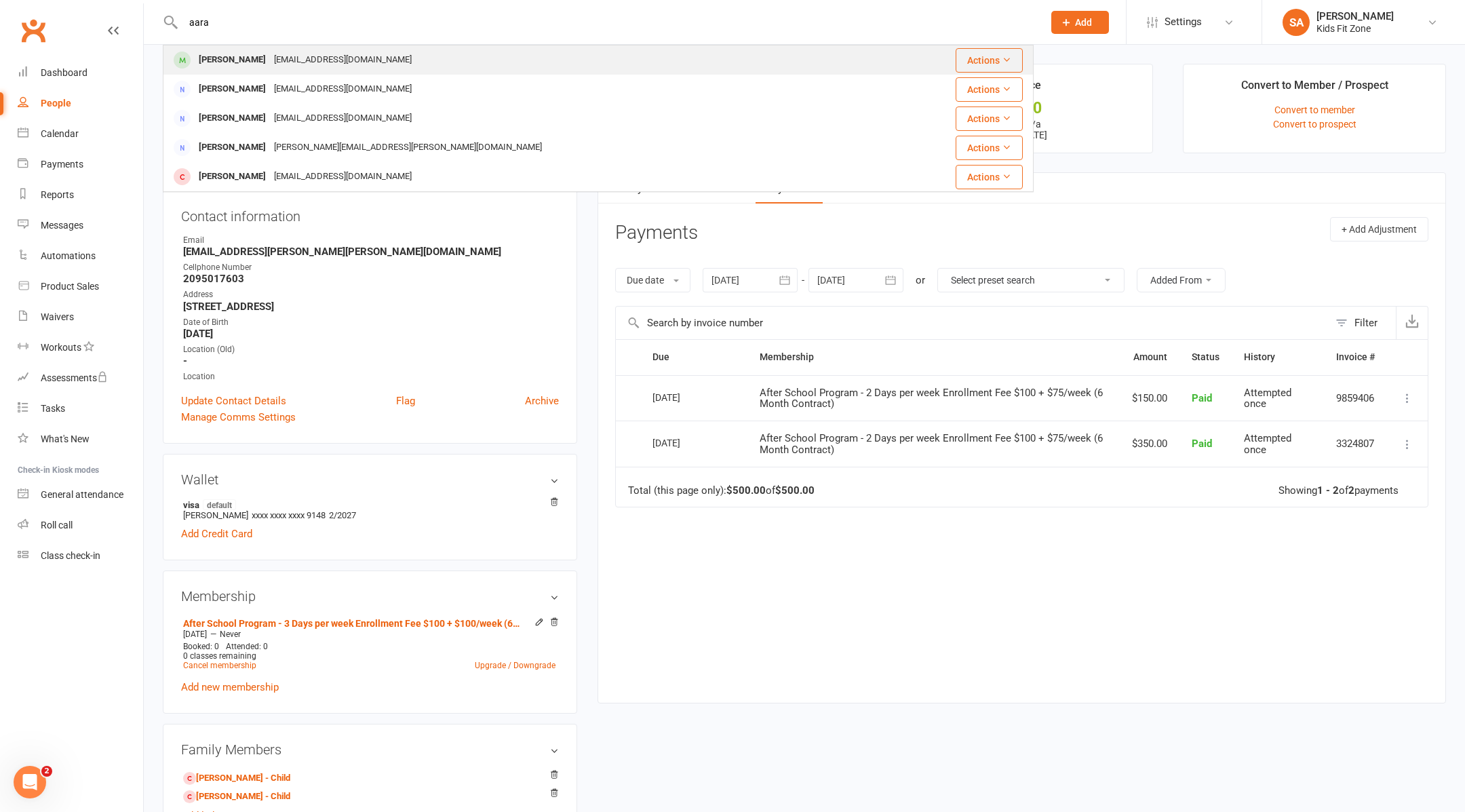
type input "aara"
click at [462, 69] on div "[PERSON_NAME] [EMAIL_ADDRESS][DOMAIN_NAME]" at bounding box center [525, 59] width 723 height 27
